Goal: Information Seeking & Learning: Learn about a topic

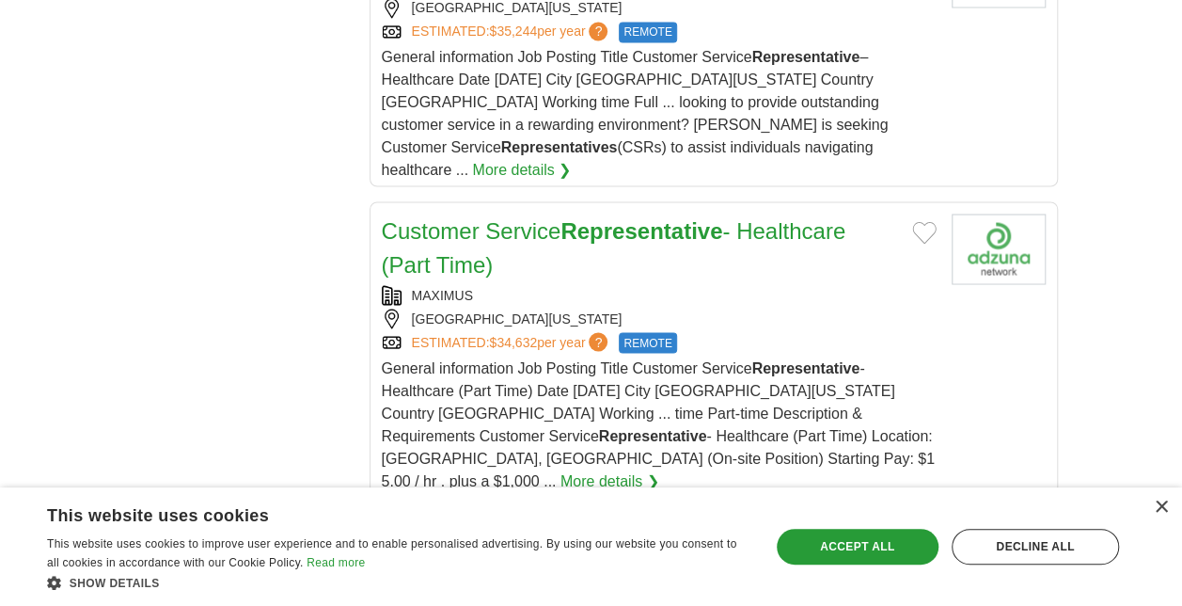
scroll to position [1587, 0]
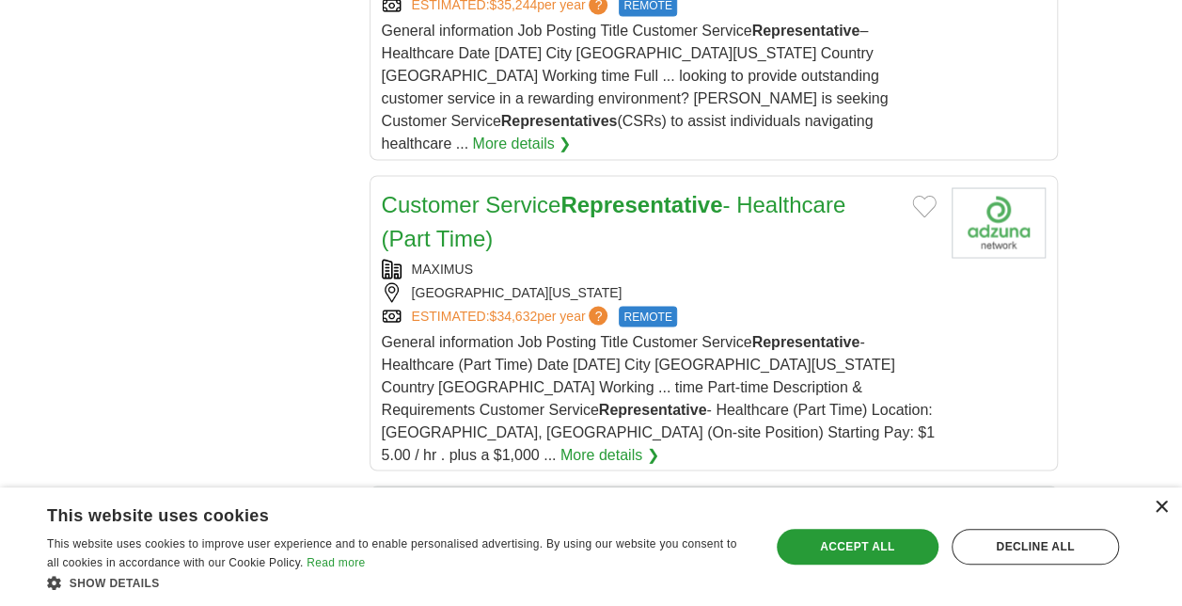
click at [1158, 507] on div "×" at bounding box center [1161, 507] width 14 height 14
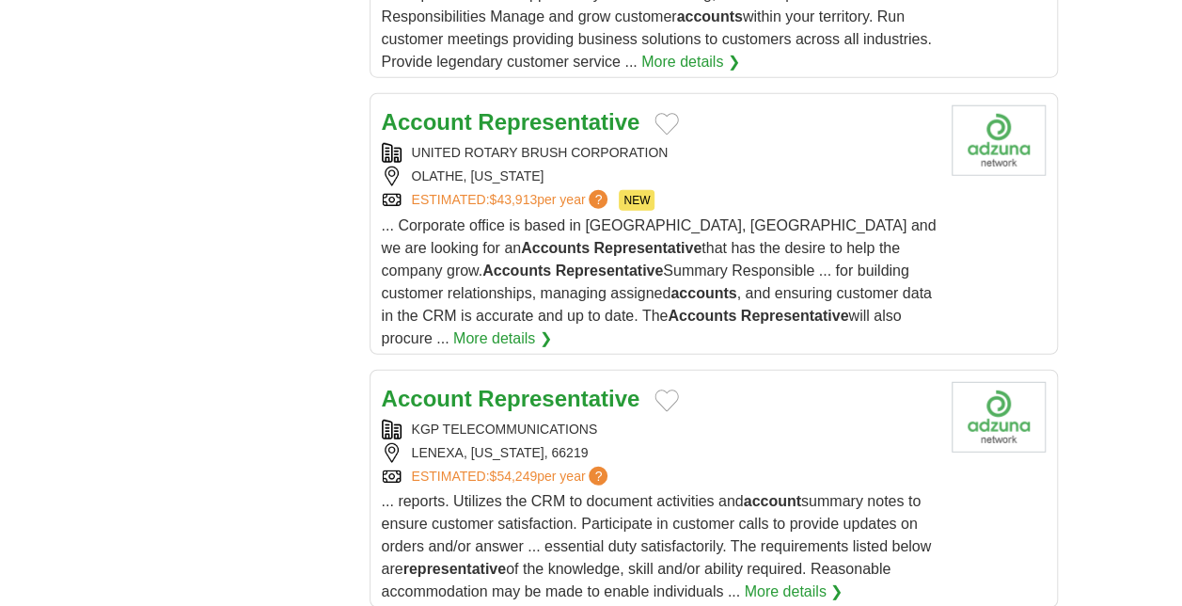
scroll to position [2364, 0]
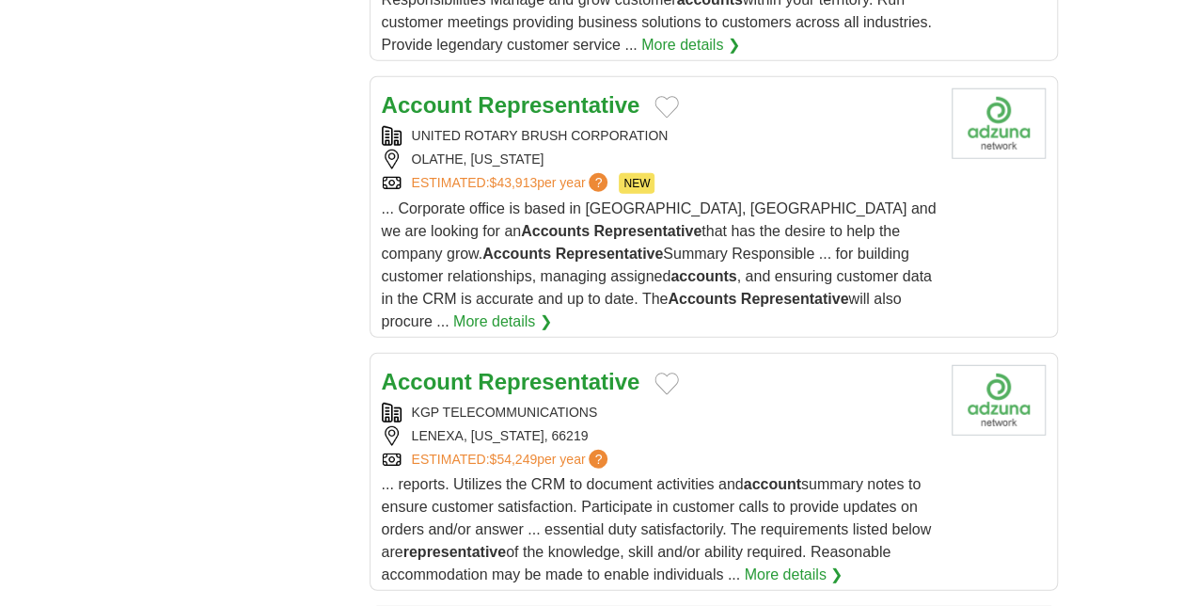
click at [509, 403] on div "KGP TELECOMMUNICATIONS" at bounding box center [659, 413] width 555 height 20
click at [670, 372] on button "Add to favorite jobs" at bounding box center [667, 383] width 24 height 23
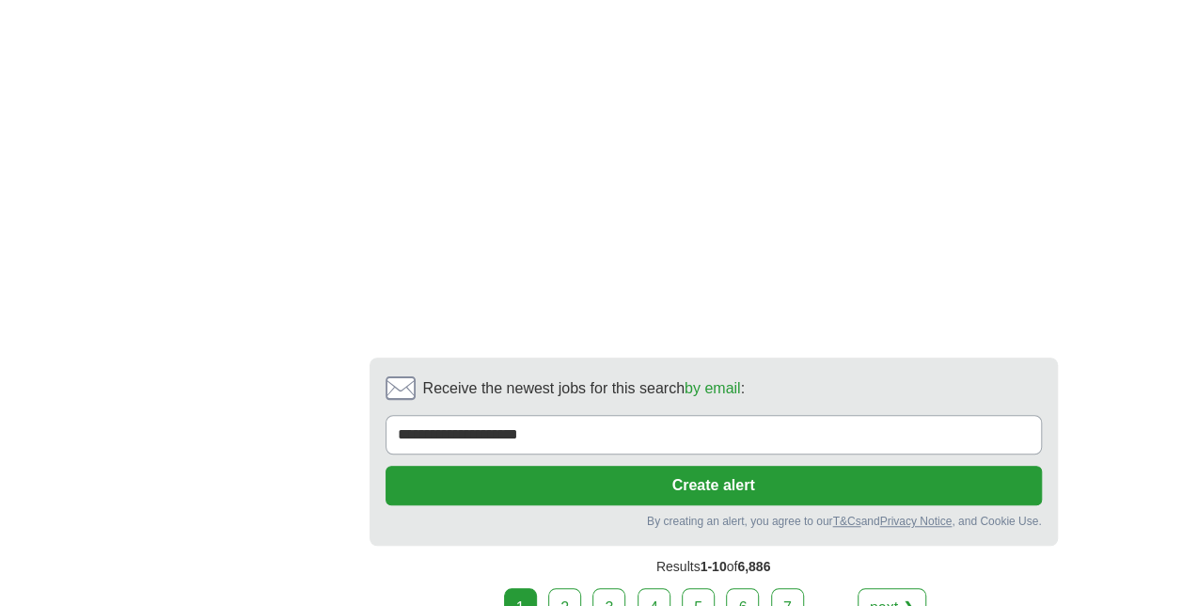
scroll to position [3978, 0]
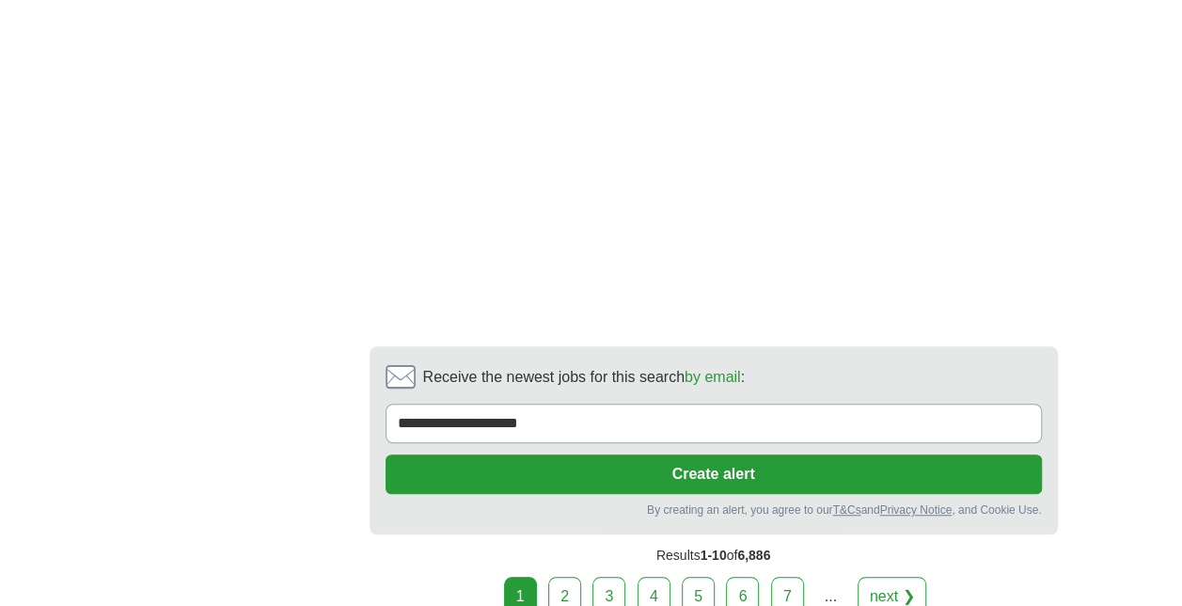
click at [566, 576] on link "2" at bounding box center [564, 595] width 33 height 39
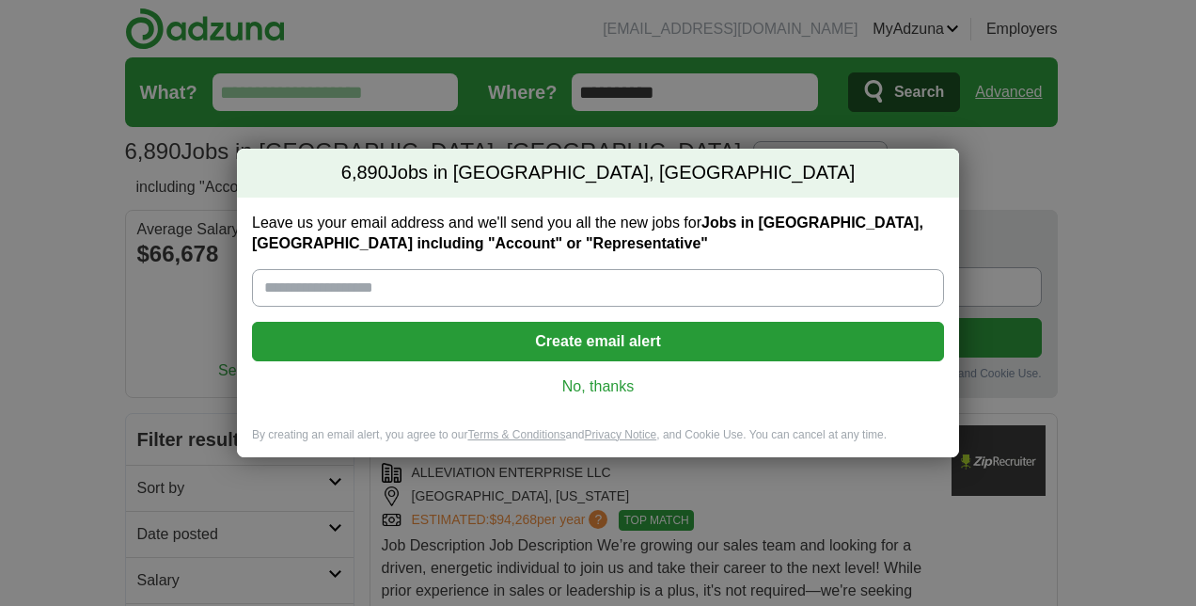
click at [591, 383] on link "No, thanks" at bounding box center [598, 386] width 662 height 21
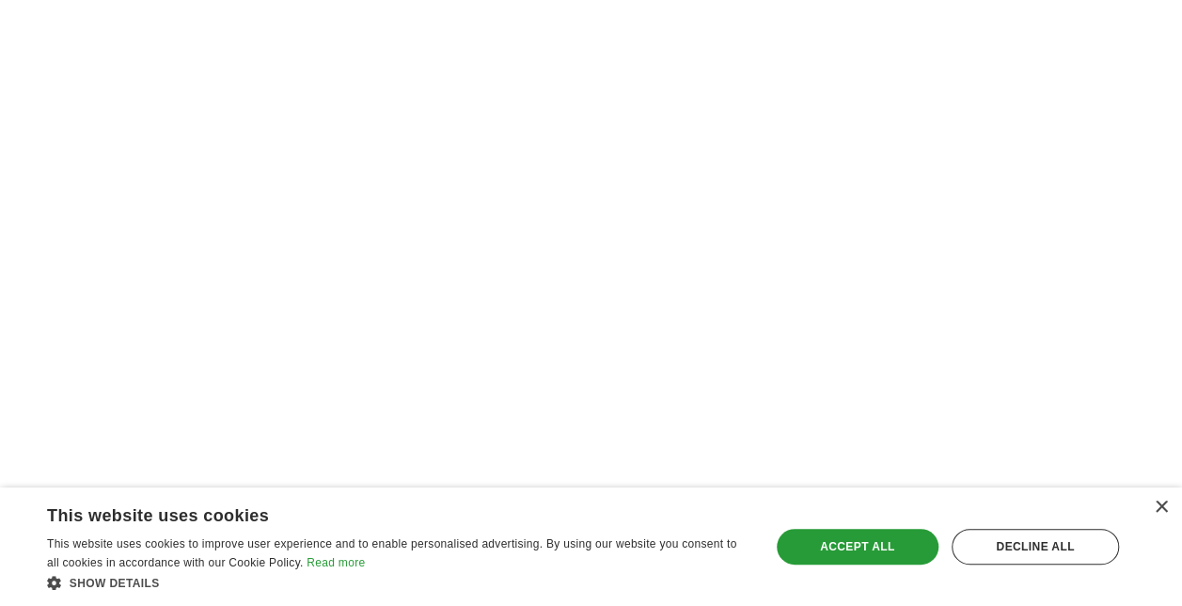
scroll to position [3476, 0]
click at [1161, 506] on div "×" at bounding box center [1161, 507] width 14 height 14
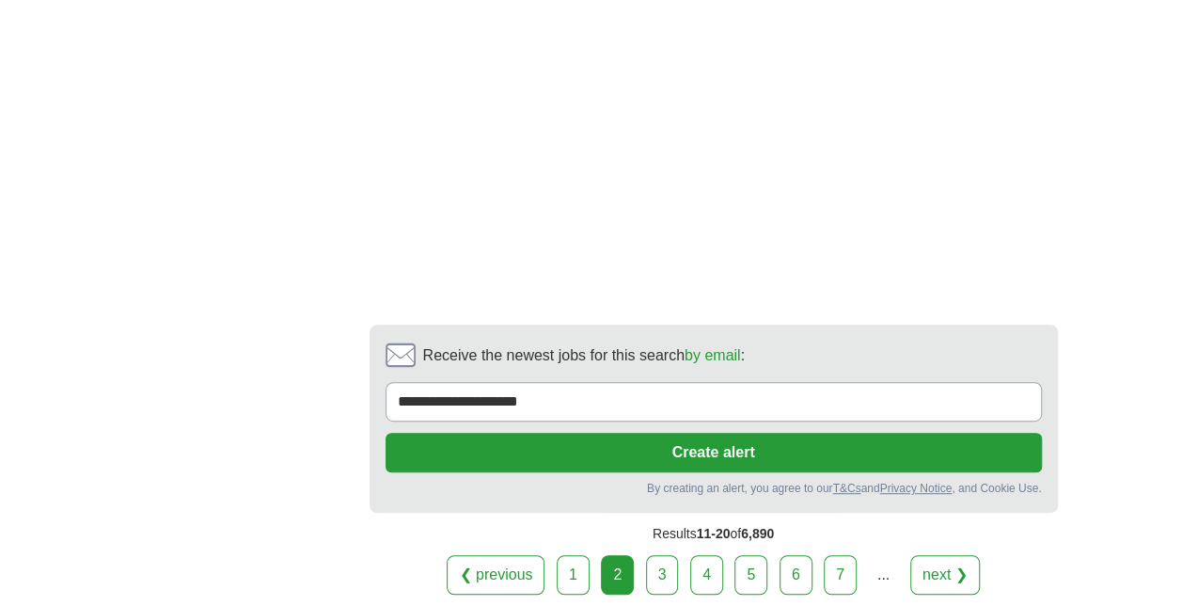
scroll to position [3792, 0]
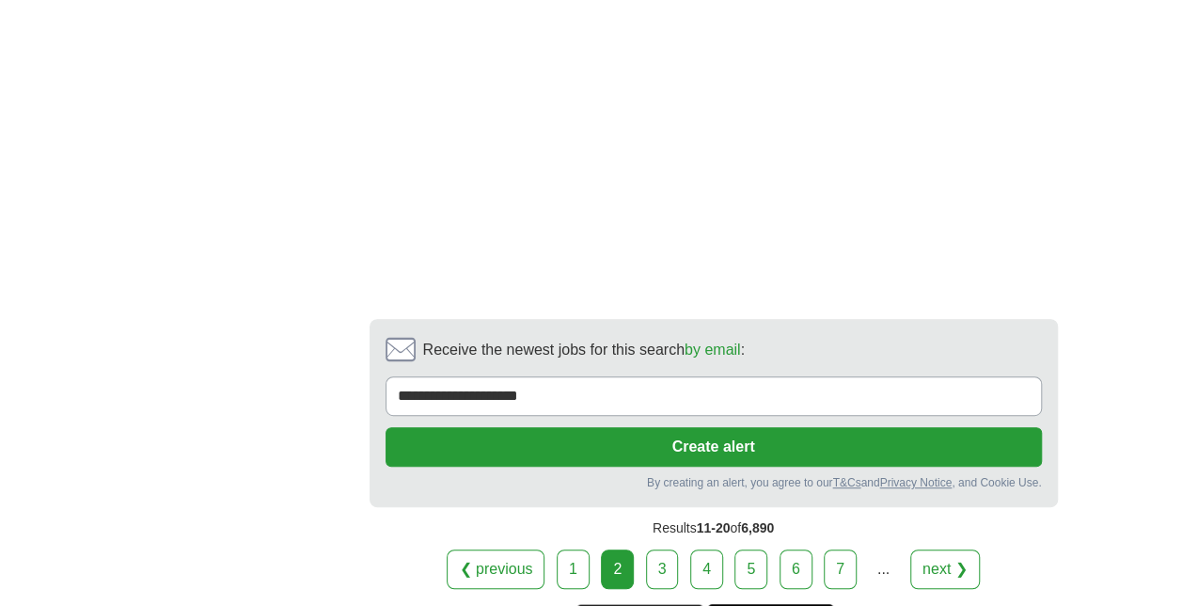
click at [660, 549] on link "3" at bounding box center [662, 568] width 33 height 39
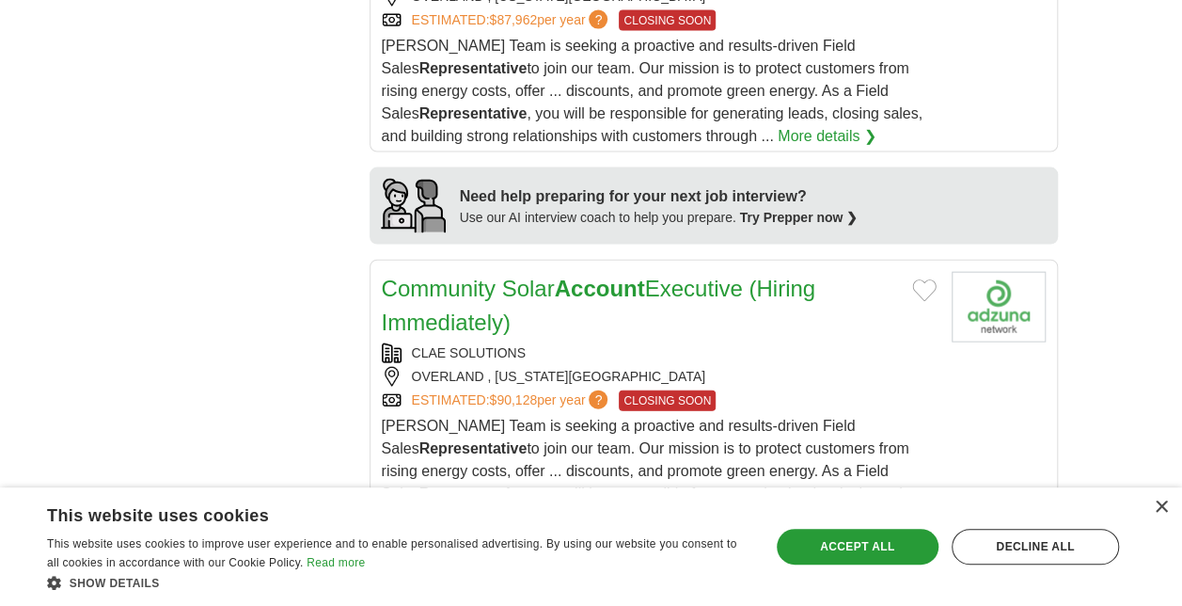
scroll to position [1973, 0]
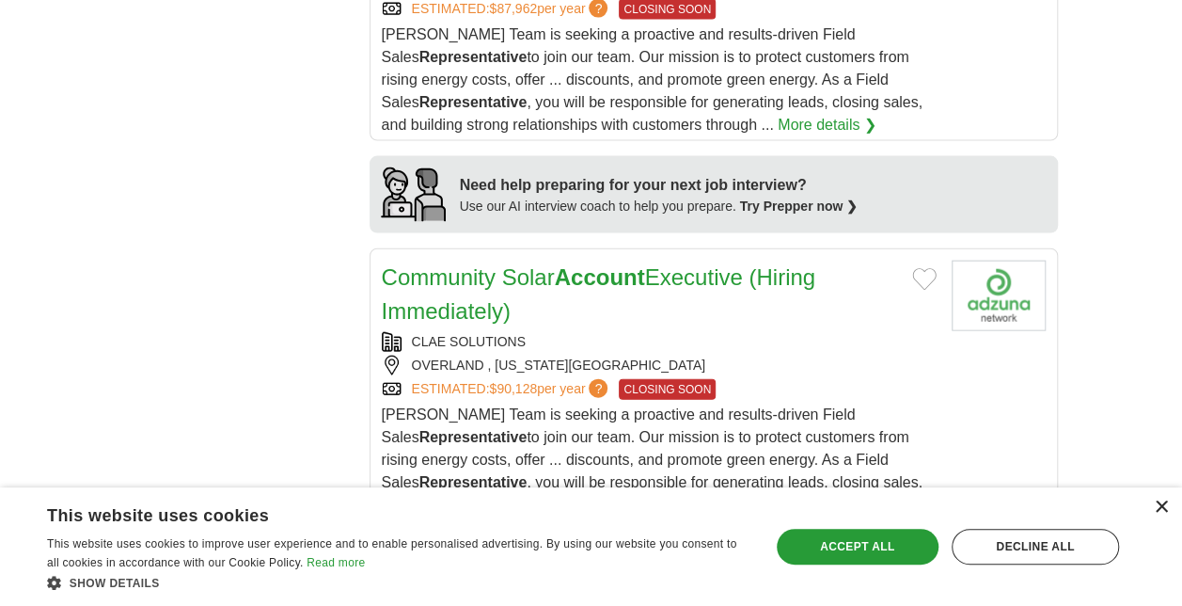
click at [1159, 507] on div "×" at bounding box center [1161, 507] width 14 height 14
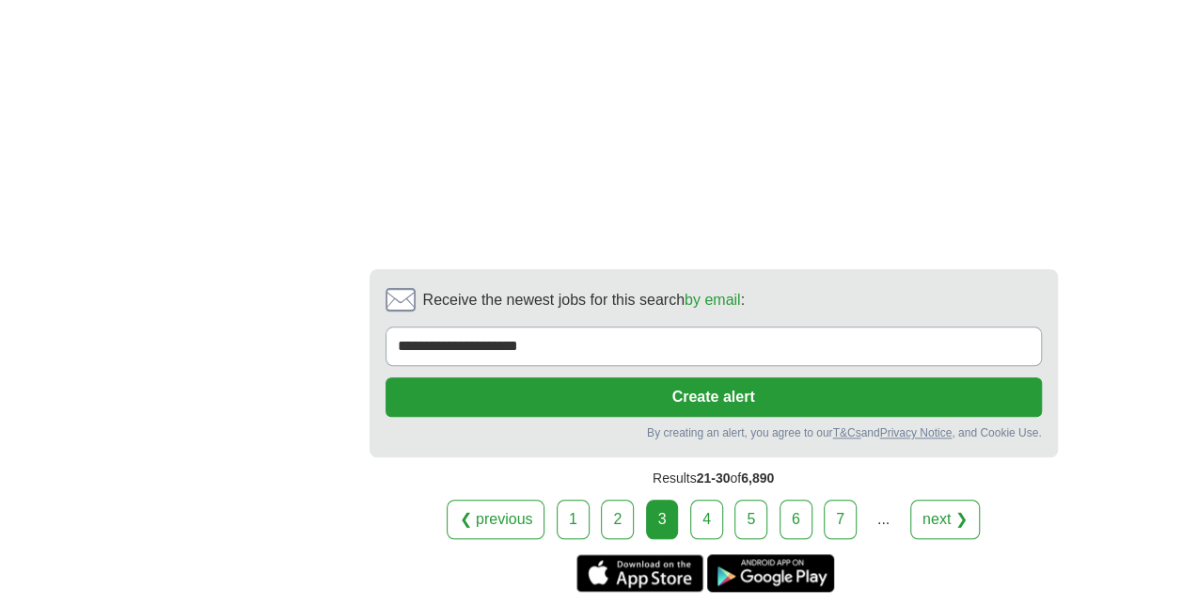
scroll to position [4275, 0]
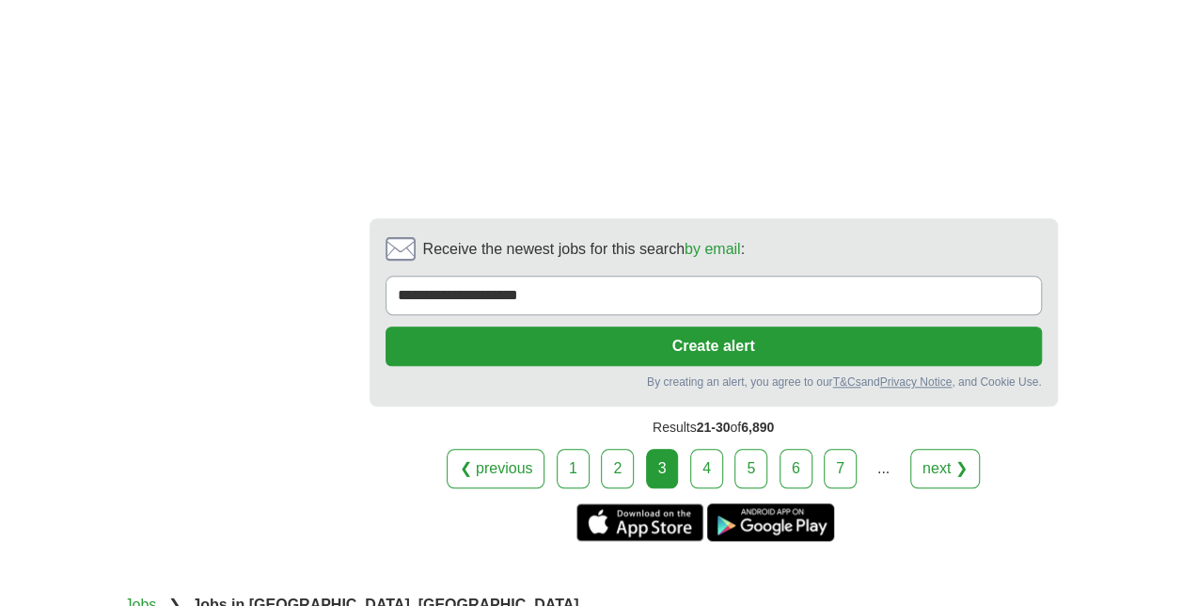
click at [706, 449] on link "4" at bounding box center [706, 468] width 33 height 39
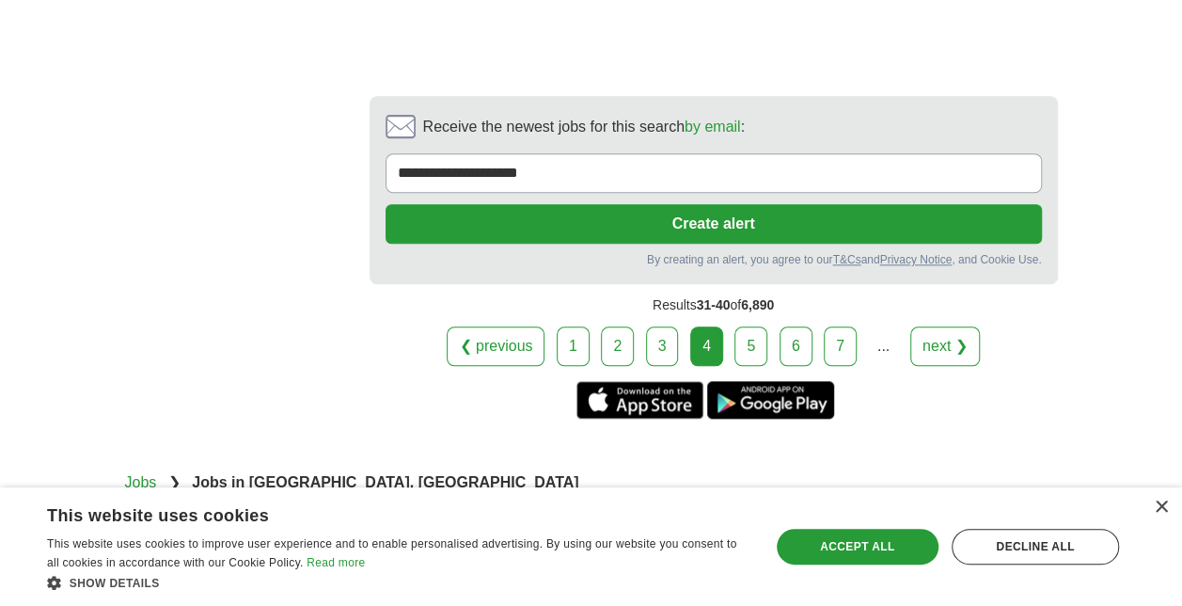
scroll to position [4349, 0]
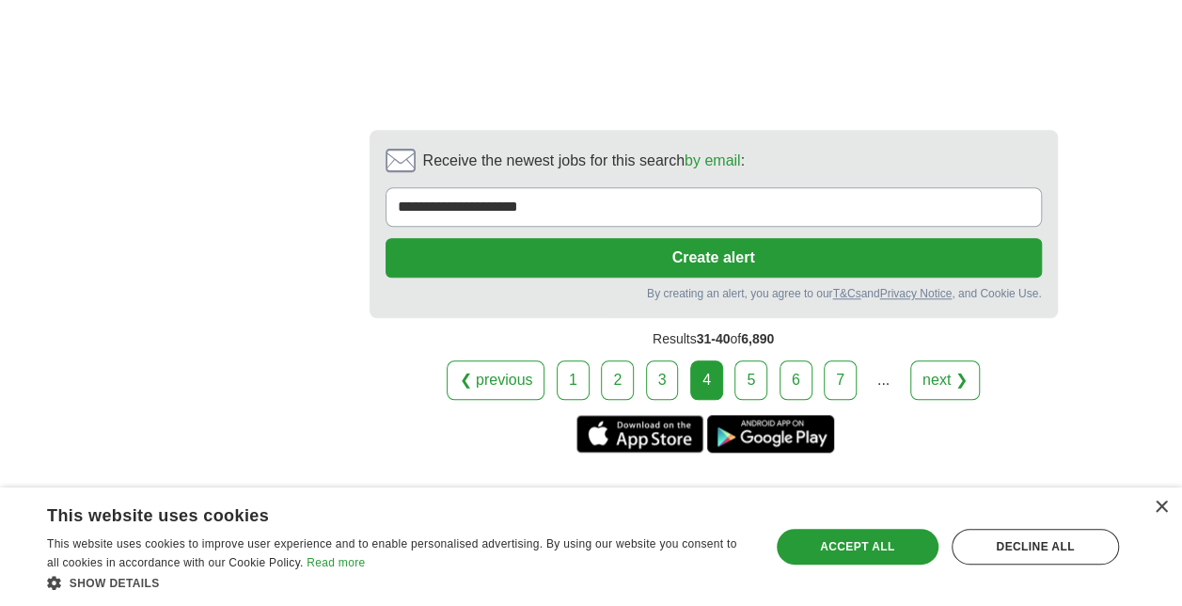
click at [752, 360] on link "5" at bounding box center [750, 379] width 33 height 39
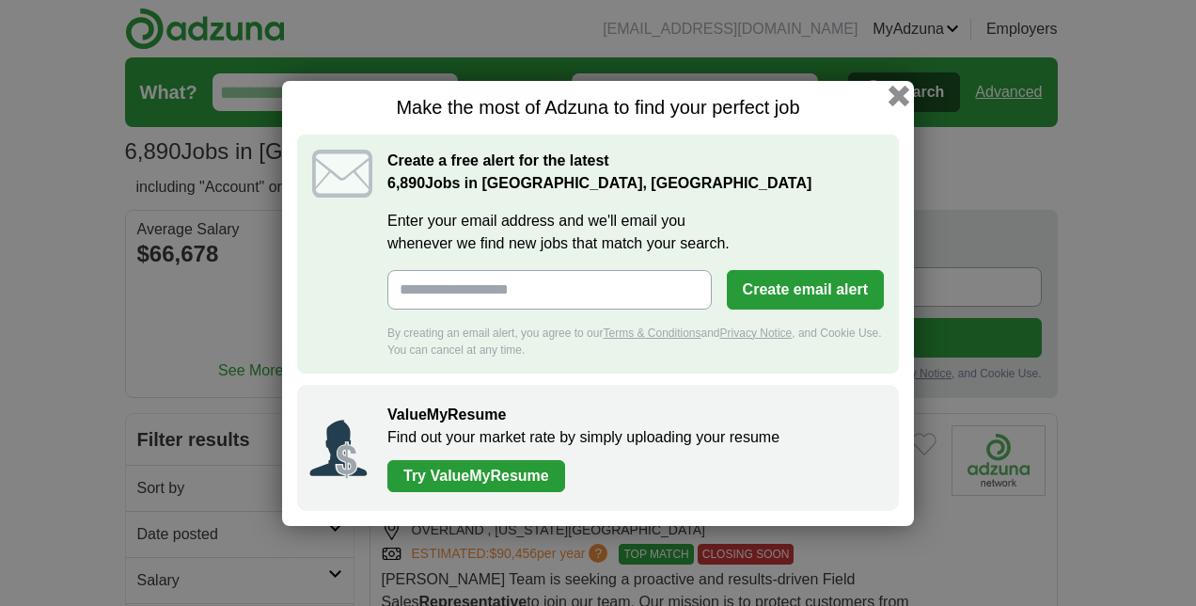
click at [897, 92] on button "button" at bounding box center [899, 95] width 21 height 21
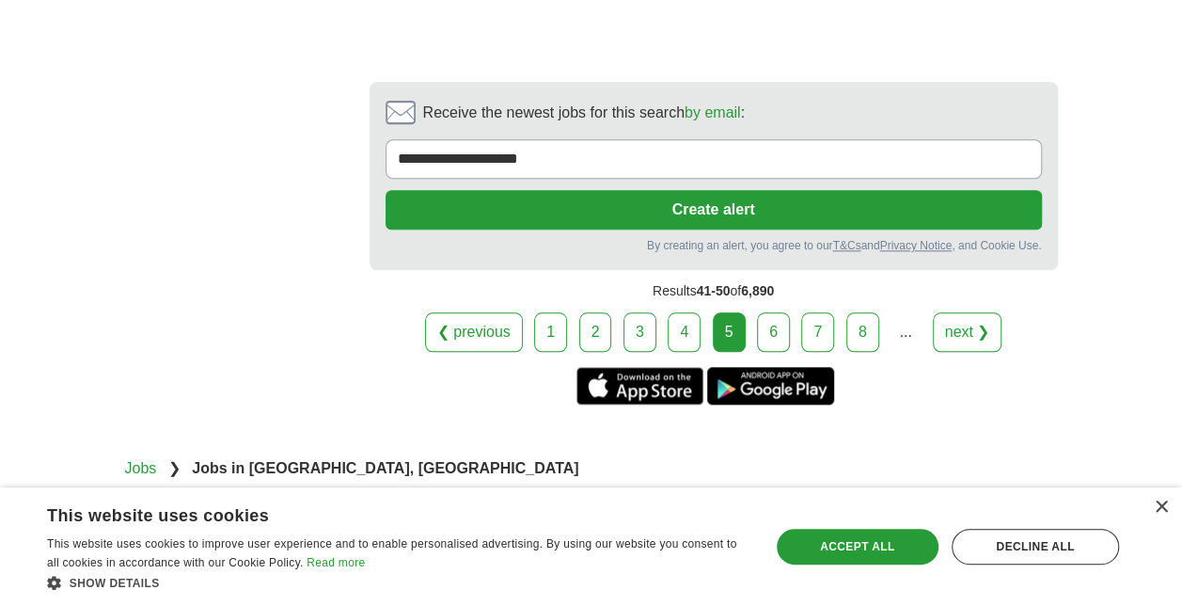
scroll to position [4360, 0]
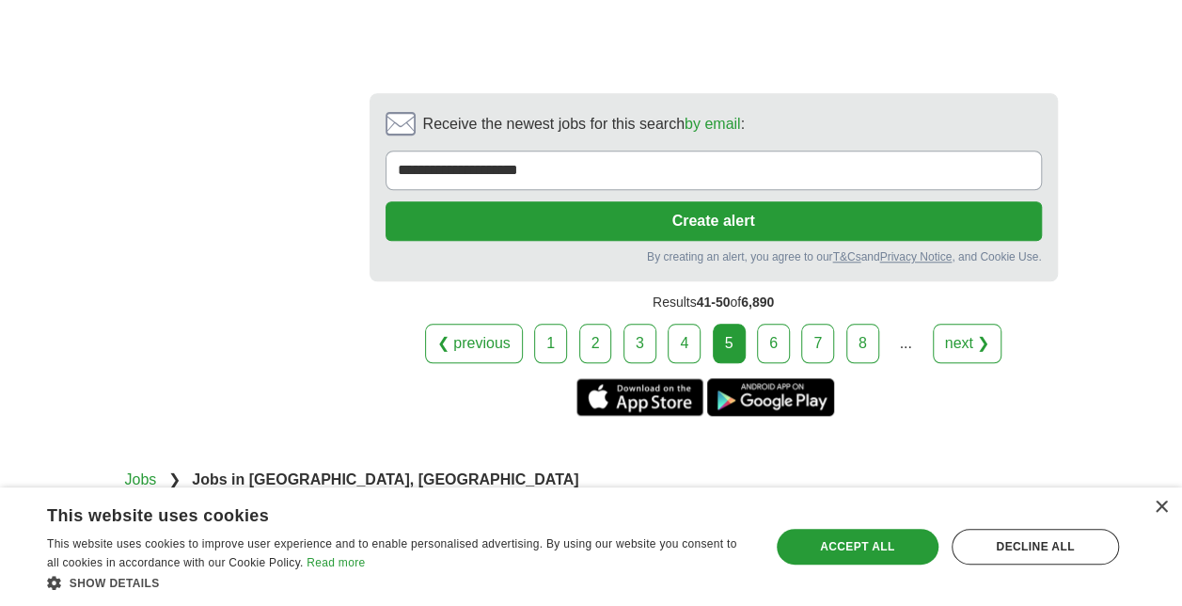
click at [772, 324] on link "6" at bounding box center [773, 343] width 33 height 39
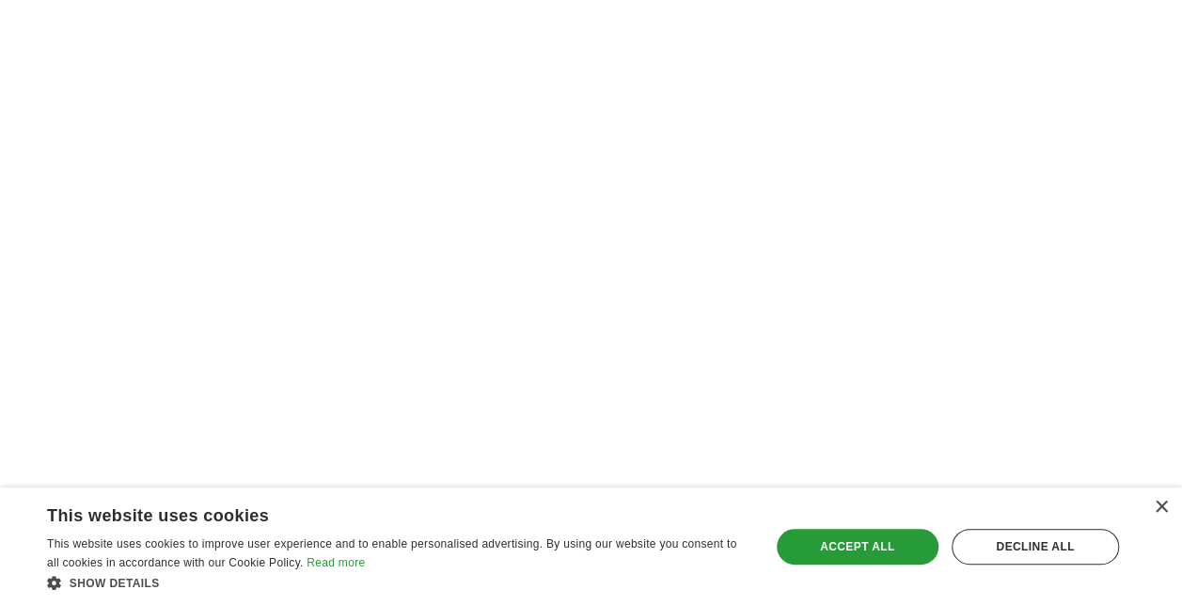
scroll to position [4177, 0]
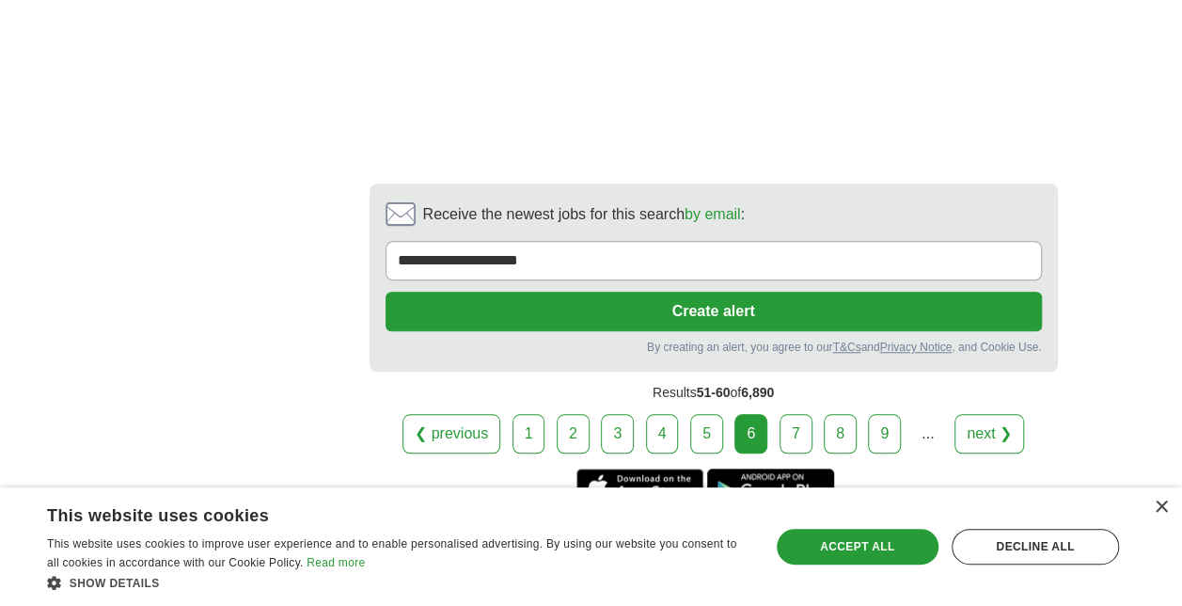
click at [530, 414] on link "1" at bounding box center [529, 433] width 33 height 39
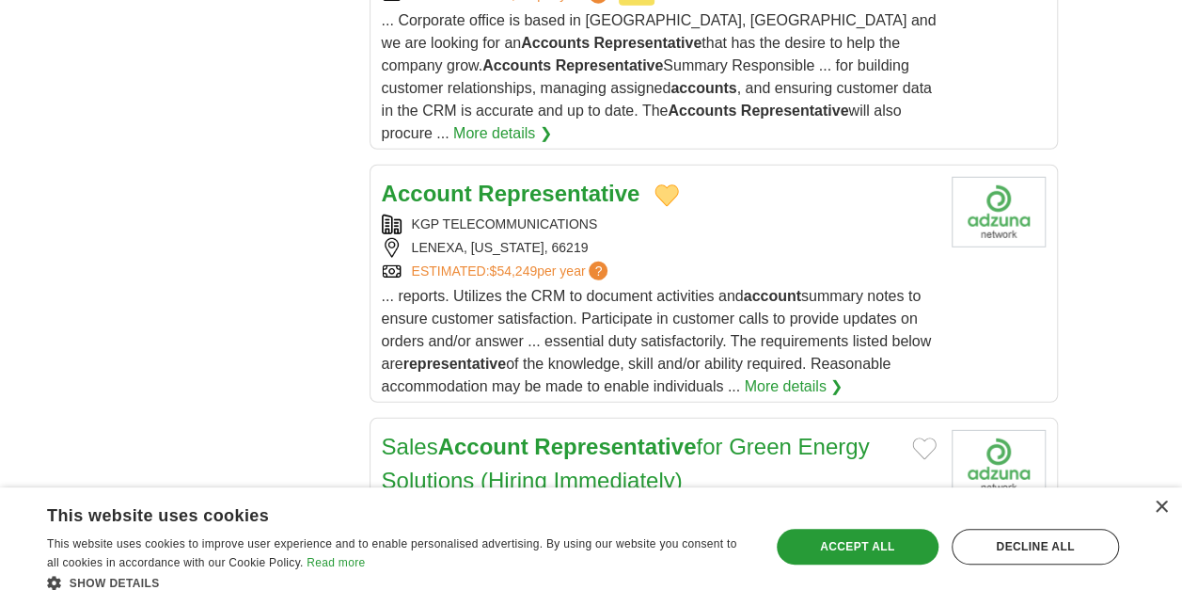
scroll to position [2547, 0]
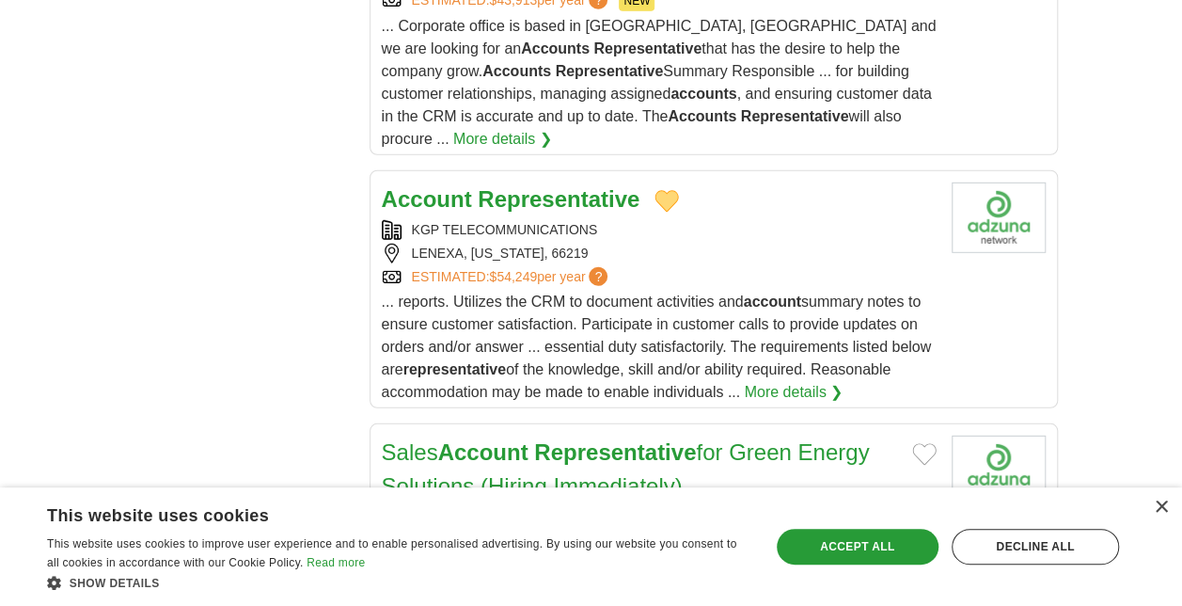
click at [788, 381] on link "More details ❯" at bounding box center [794, 392] width 99 height 23
click at [608, 267] on span "?" at bounding box center [598, 276] width 19 height 19
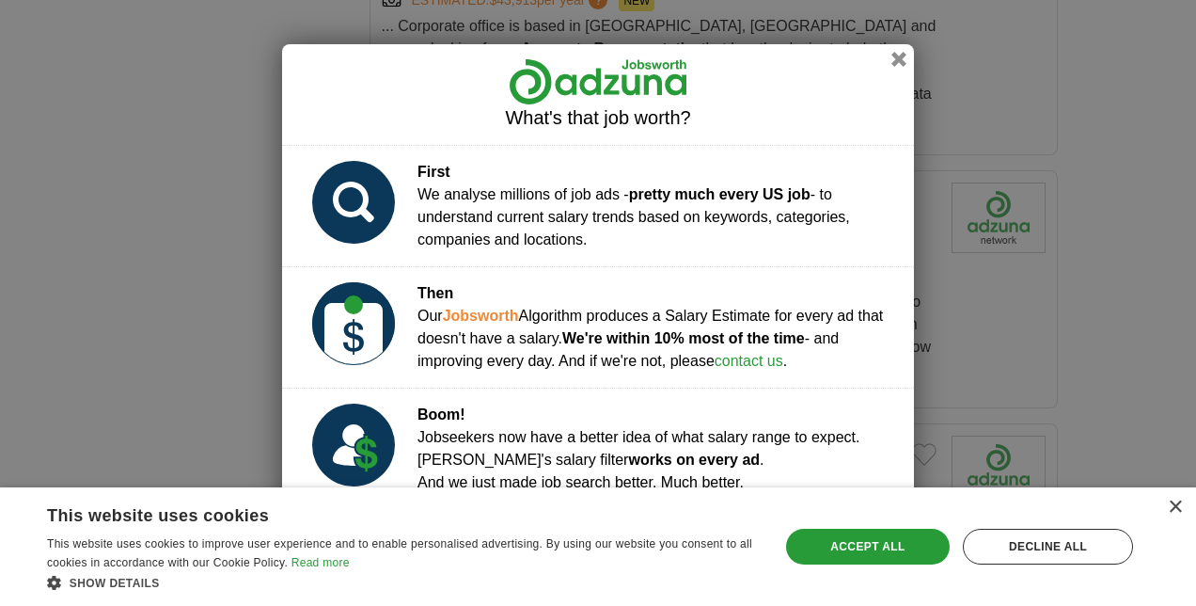
click at [807, 111] on h2 "What's that job worth?" at bounding box center [598, 118] width 602 height 24
click at [896, 58] on button "button" at bounding box center [899, 58] width 21 height 21
